Goal: Information Seeking & Learning: Learn about a topic

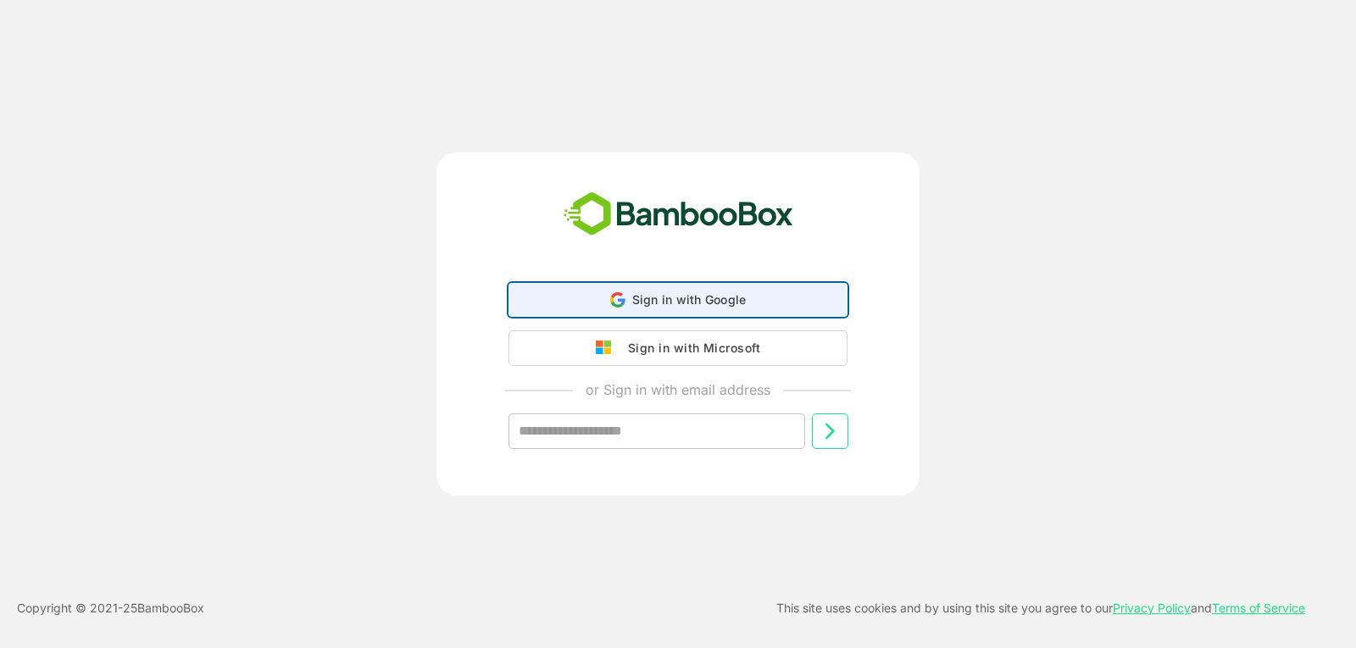
click at [621, 312] on div "Sign in with Google Sign in with Google. Opens in new tab" at bounding box center [678, 300] width 317 height 32
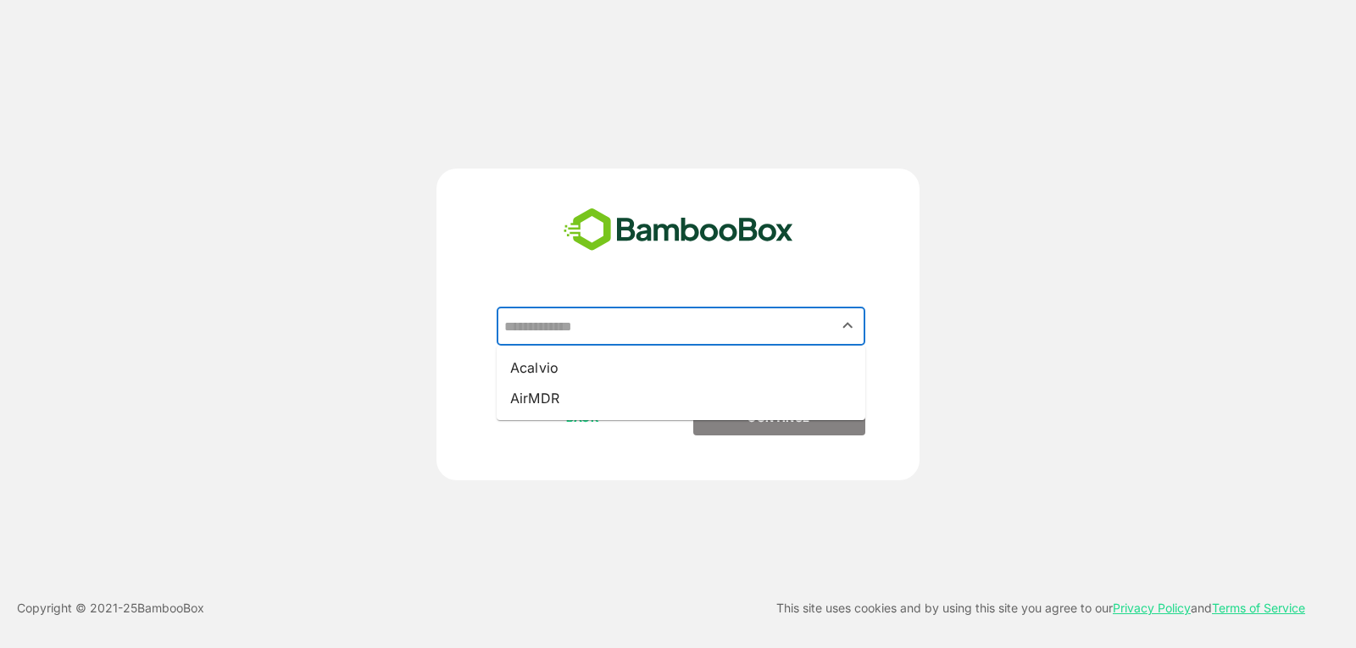
click at [584, 342] on input "text" at bounding box center [681, 326] width 362 height 32
click at [551, 373] on li "Acalvio" at bounding box center [681, 368] width 369 height 31
type input "*******"
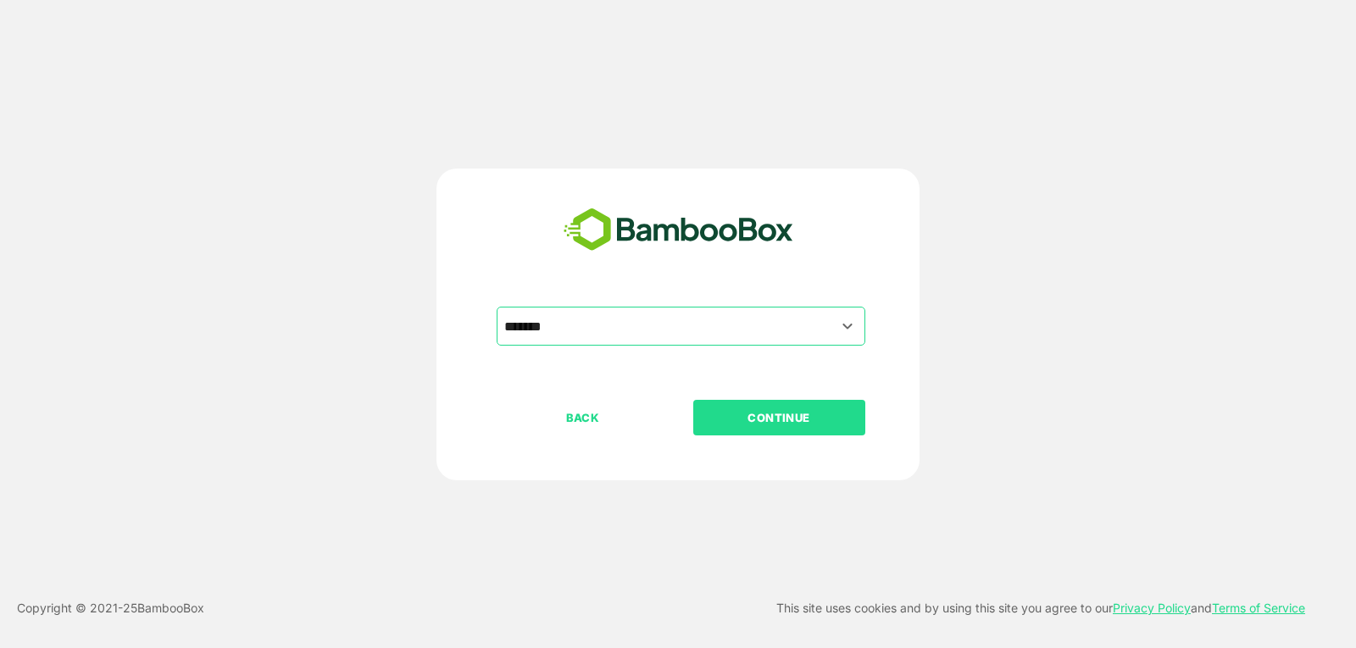
click at [730, 415] on p "CONTINUE" at bounding box center [779, 418] width 170 height 19
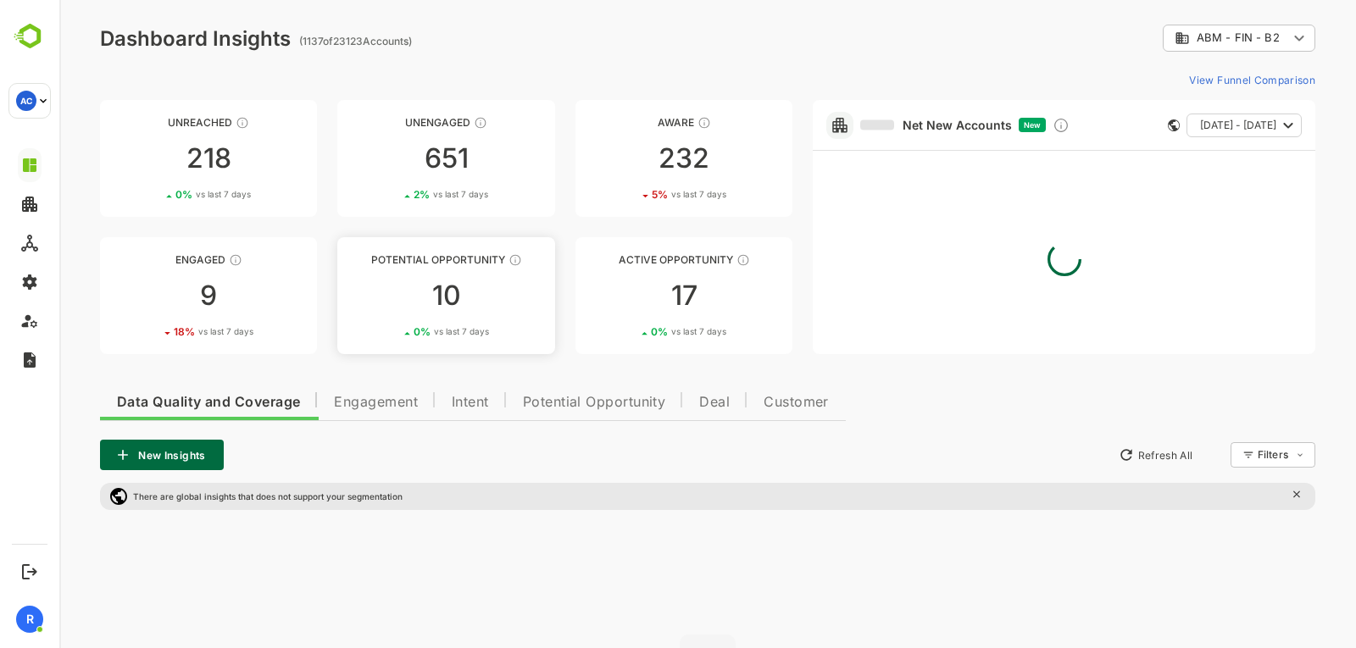
click at [472, 298] on div "10" at bounding box center [445, 295] width 217 height 27
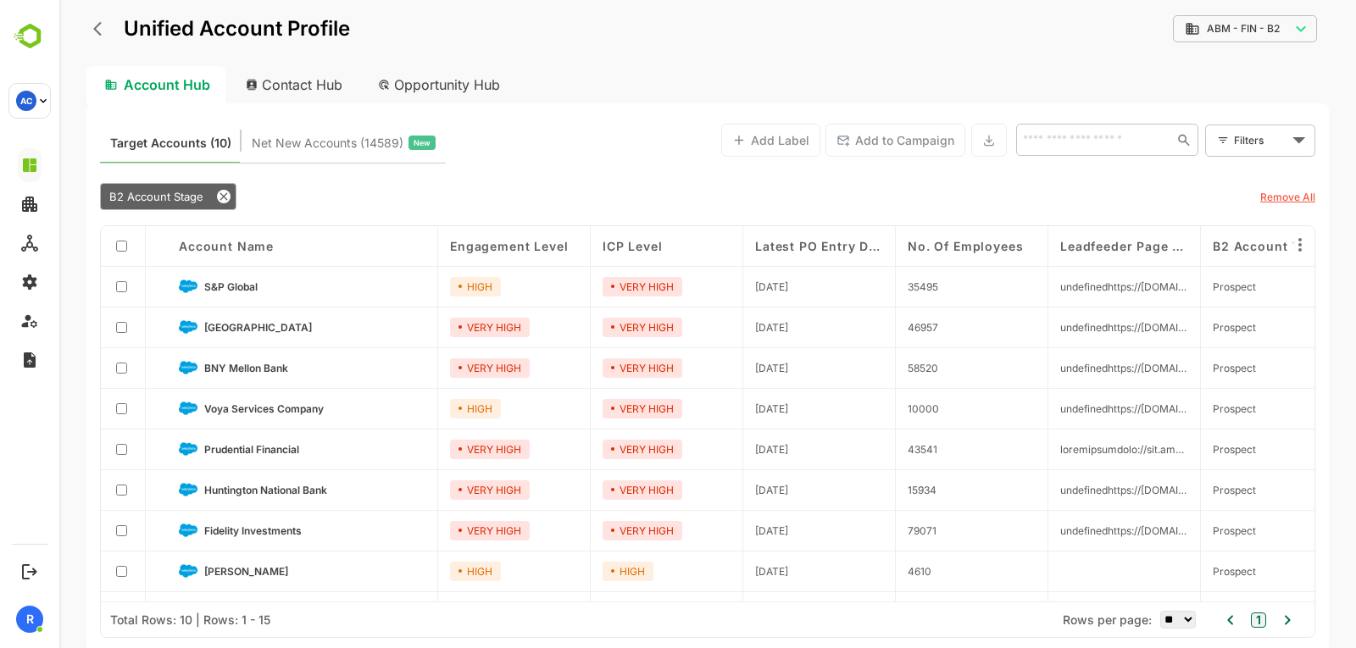
click at [96, 29] on icon "back" at bounding box center [97, 29] width 8 height 14
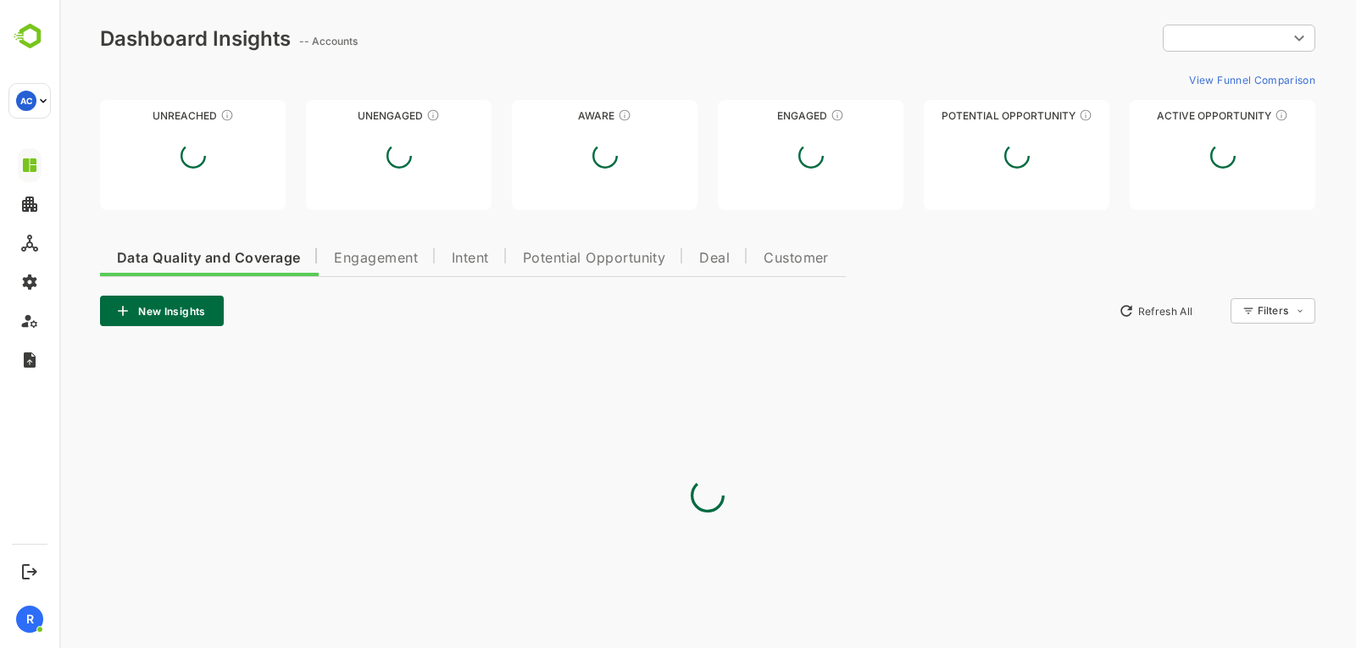
type input "**********"
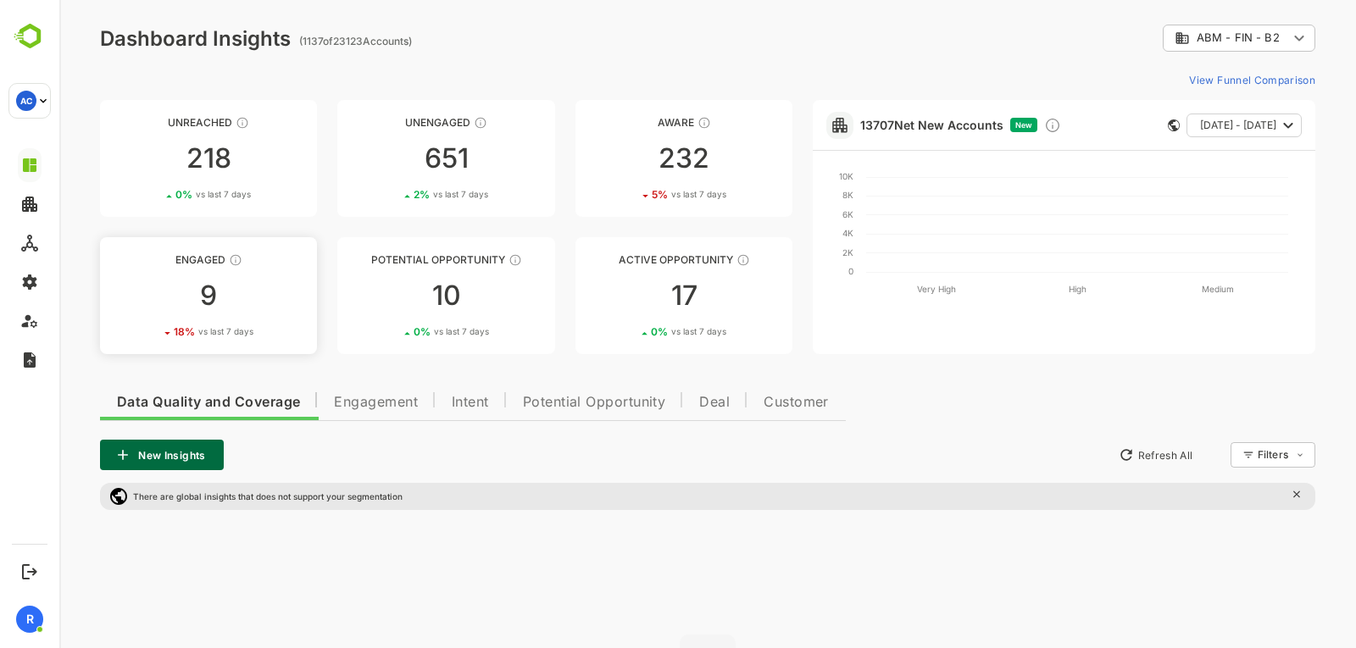
click at [264, 326] on div "18 % vs last 7 days" at bounding box center [208, 332] width 217 height 13
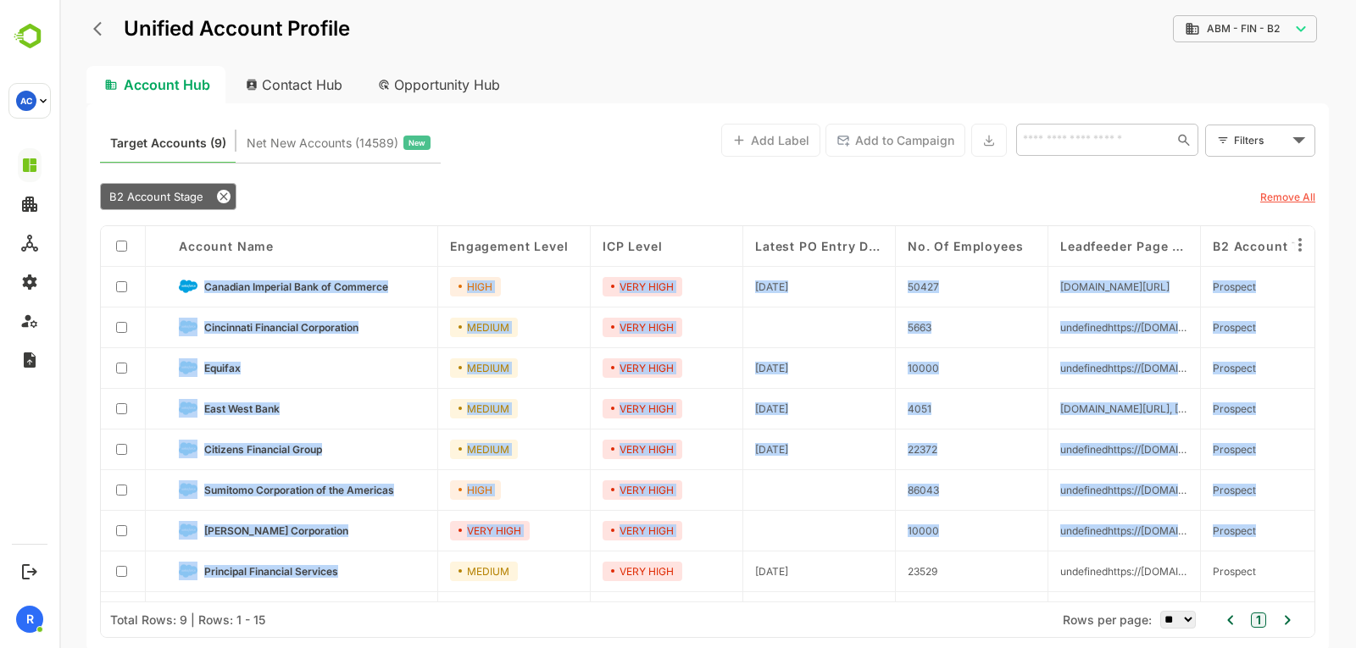
scroll to position [35, 0]
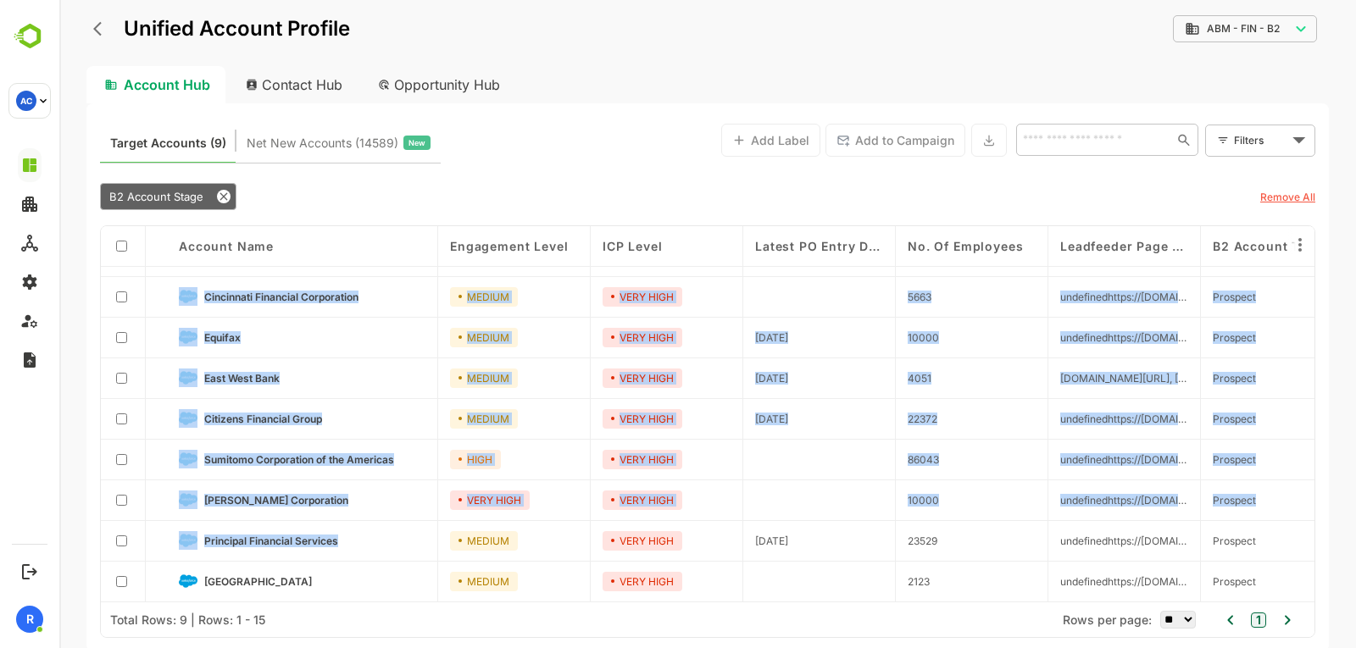
drag, startPoint x: 203, startPoint y: 282, endPoint x: 366, endPoint y: 579, distance: 338.4
click at [366, 579] on div "Account Name Engagement Level ICP Level Latest PO Entry Date No. of Employees L…" at bounding box center [708, 414] width 1214 height 376
copy div "Canadian Imperial Bank of Commerce HIGH VERY HIGH [DATE] [FINANCIAL_ID] [DOMAIN…"
click at [90, 31] on button "back" at bounding box center [101, 28] width 25 height 25
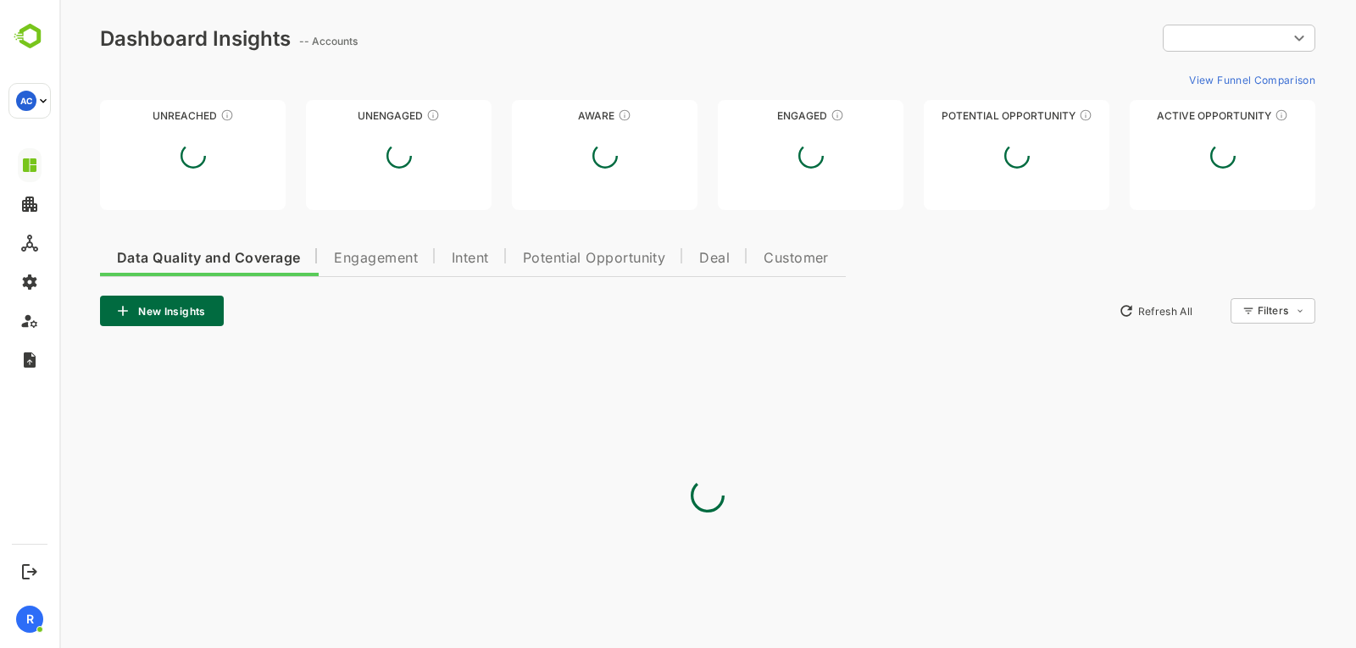
scroll to position [0, 0]
type input "**********"
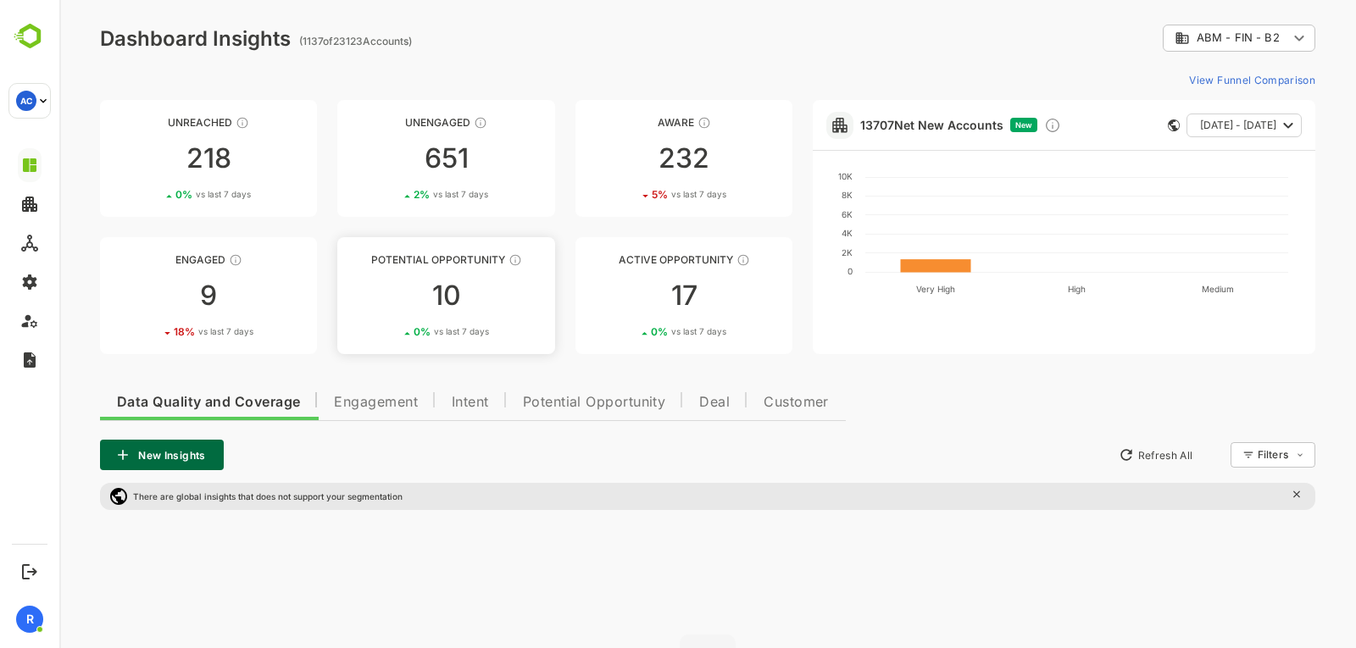
click at [416, 264] on div "Potential Opportunity" at bounding box center [445, 259] width 217 height 13
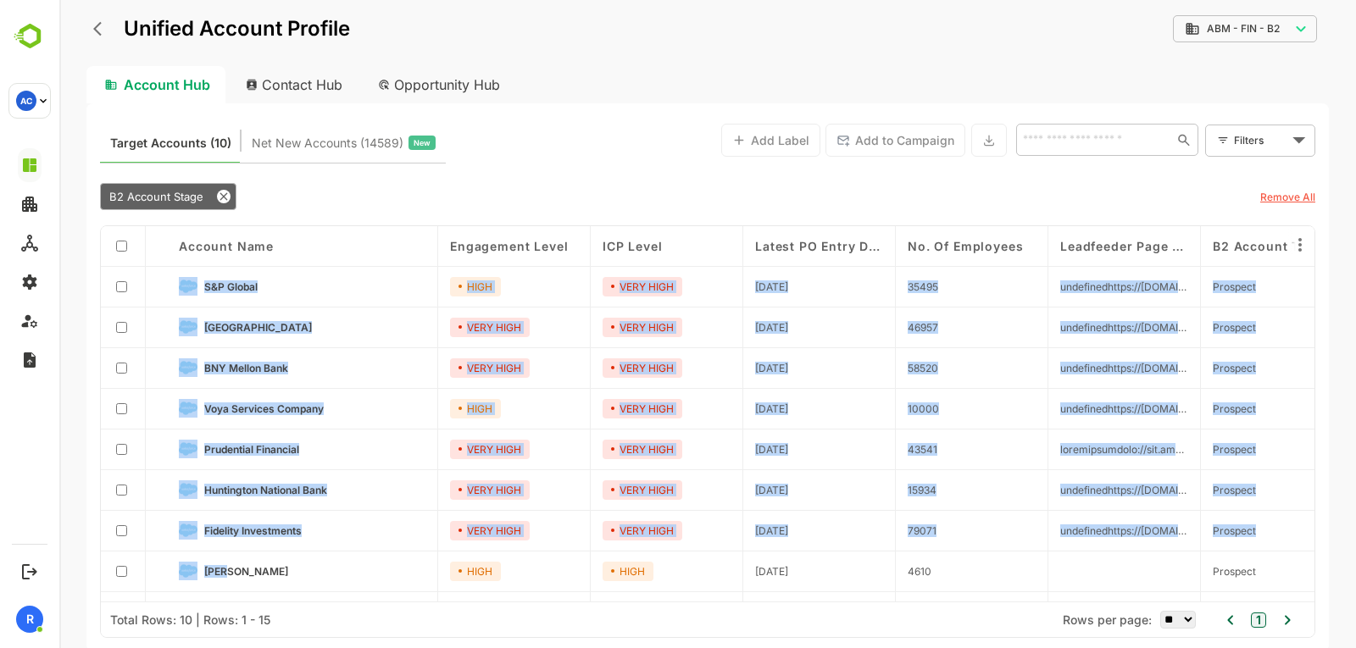
scroll to position [75, 0]
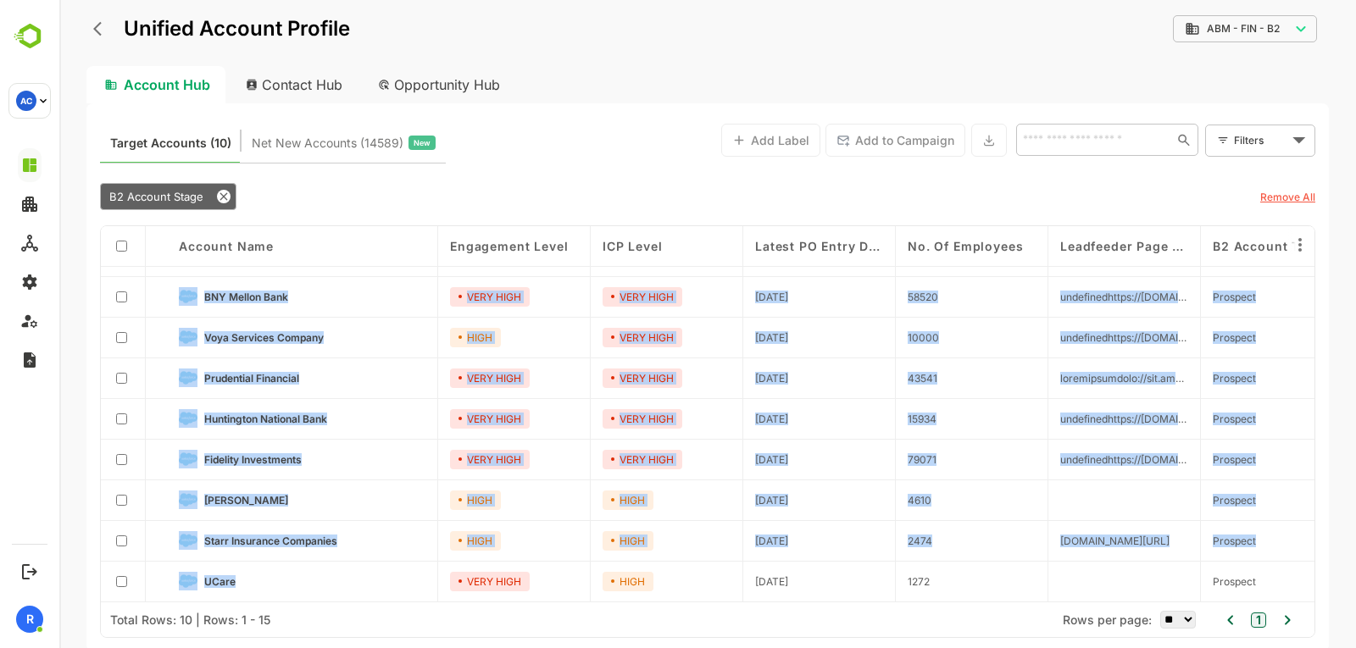
drag, startPoint x: 160, startPoint y: 287, endPoint x: 285, endPoint y: 576, distance: 314.8
click at [285, 576] on div "Account Name Engagement Level ICP Level Latest PO Entry Date No. of Employees L…" at bounding box center [708, 414] width 1214 height 376
copy div "S&P Global HIGH VERY HIGH [DATE] 35495 undefinedhttps://[DOMAIN_NAME][URL][PERS…"
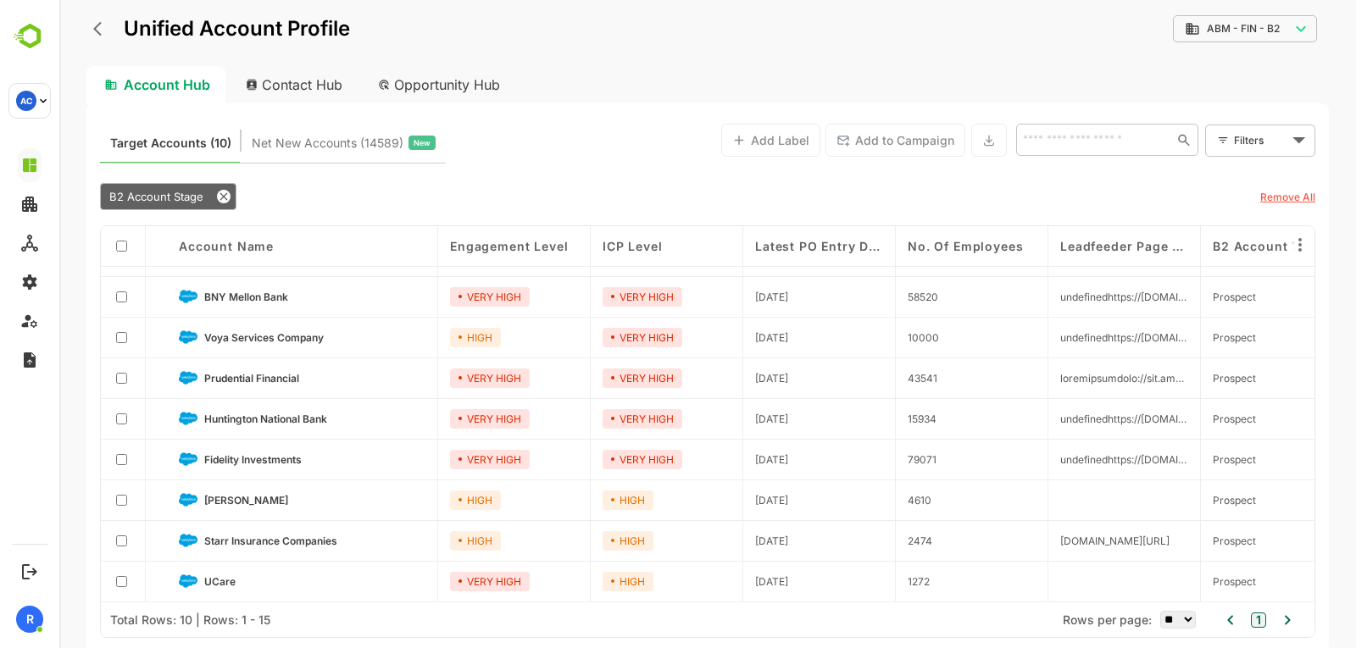
click at [920, 605] on div "Total Rows: 10 | Rows: 1 - 15 Rows per page: ** ** ** *** *** **** 1" at bounding box center [708, 620] width 1214 height 36
